Goal: Information Seeking & Learning: Learn about a topic

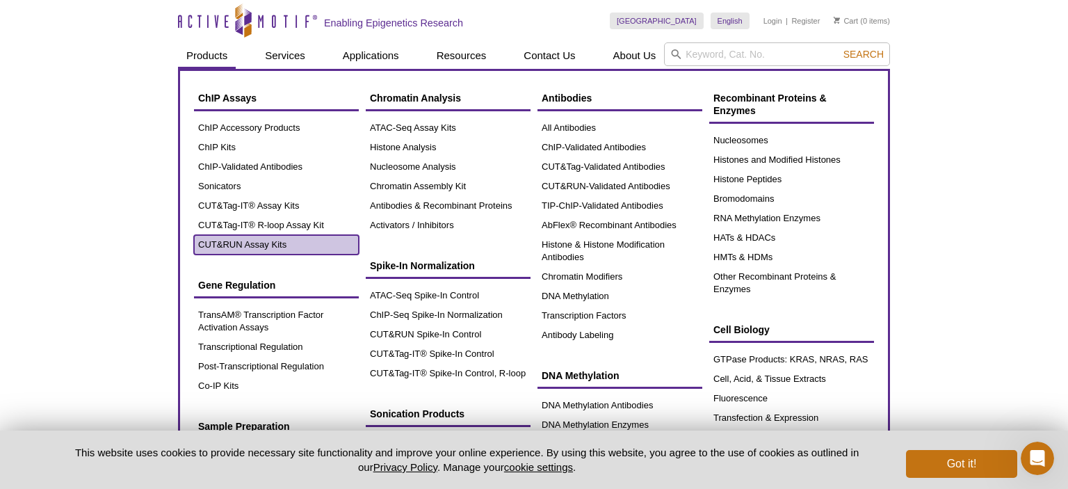
click at [303, 246] on link "CUT&RUN Assay Kits" at bounding box center [276, 244] width 165 height 19
click at [241, 241] on link "CUT&RUN Assay Kits" at bounding box center [276, 244] width 165 height 19
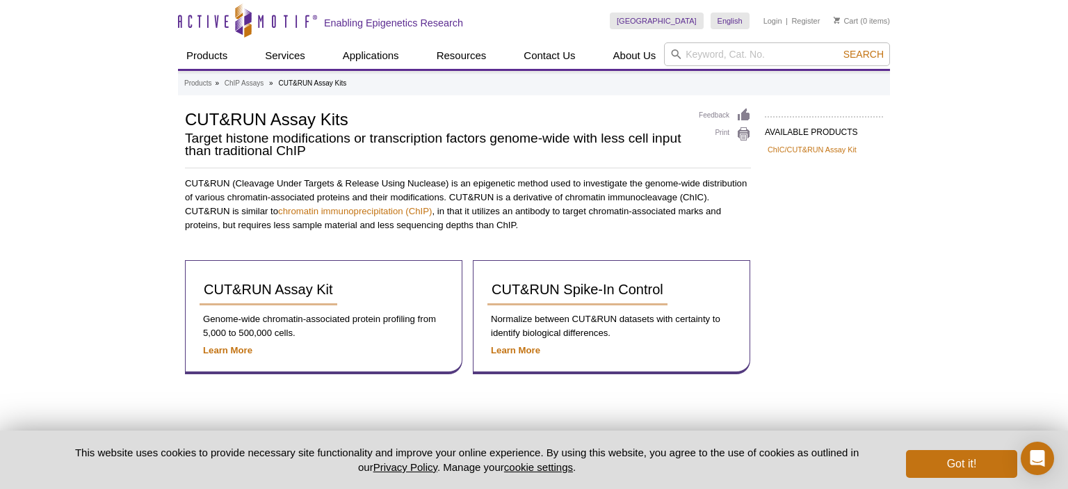
scroll to position [65, 0]
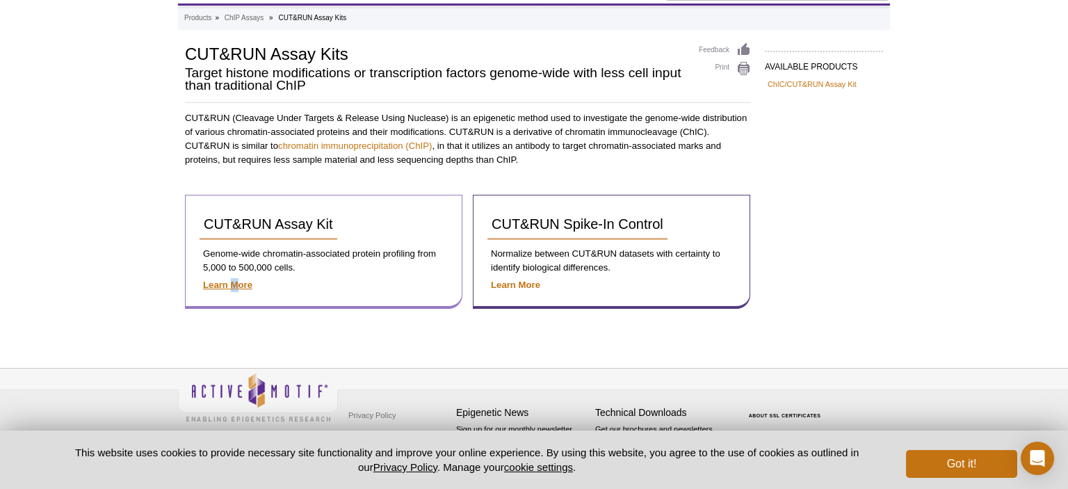
drag, startPoint x: 238, startPoint y: 290, endPoint x: 230, endPoint y: 282, distance: 10.8
click at [230, 282] on p "Learn More" at bounding box center [324, 285] width 248 height 14
click at [230, 282] on strong "Learn More" at bounding box center [227, 284] width 49 height 10
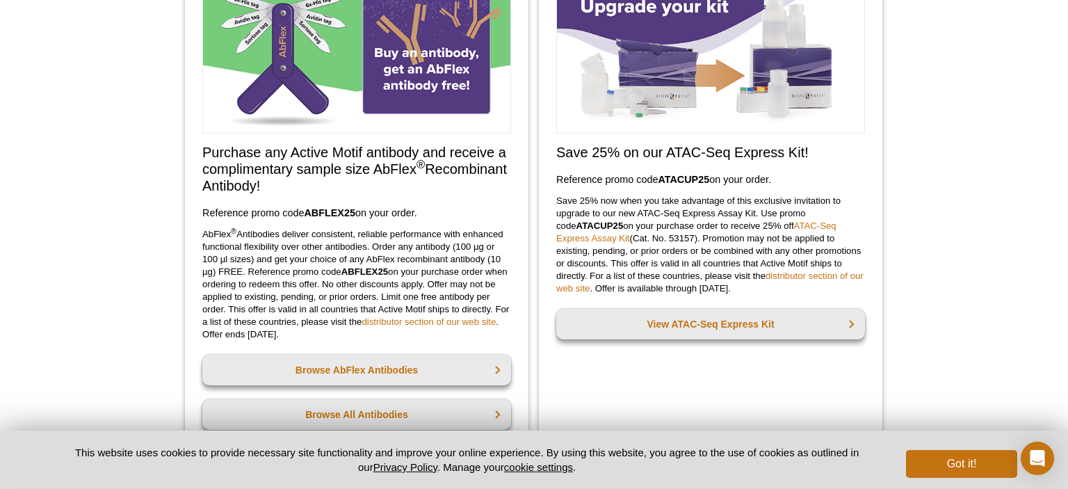
scroll to position [153, 0]
